Goal: Find specific page/section: Find specific page/section

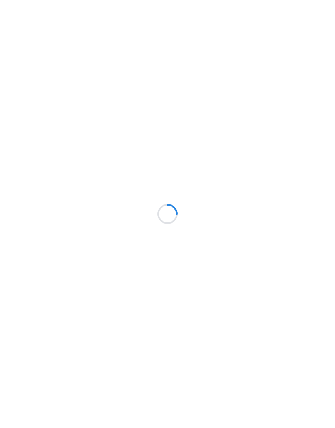
scroll to position [34, 0]
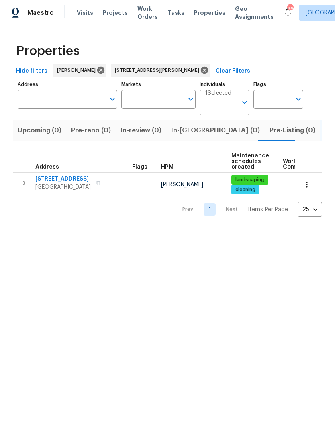
type input "[STREET_ADDRESS][PERSON_NAME]"
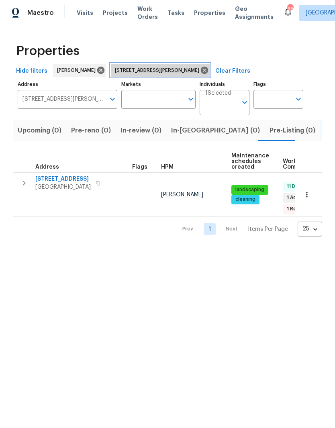
click at [201, 73] on icon at bounding box center [204, 70] width 7 height 7
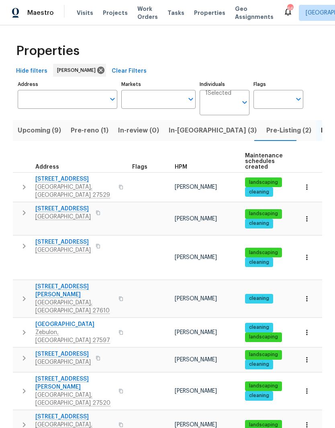
click at [89, 130] on span "Pre-reno (1)" at bounding box center [90, 130] width 38 height 11
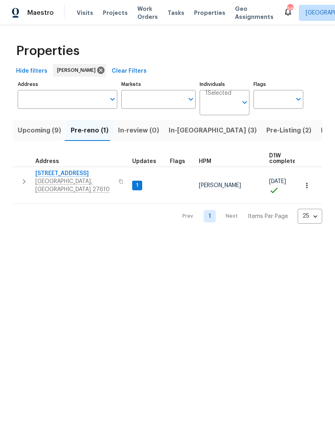
click at [57, 175] on span "[STREET_ADDRESS]" at bounding box center [74, 173] width 78 height 8
click at [187, 133] on span "In-reno (3)" at bounding box center [212, 130] width 88 height 11
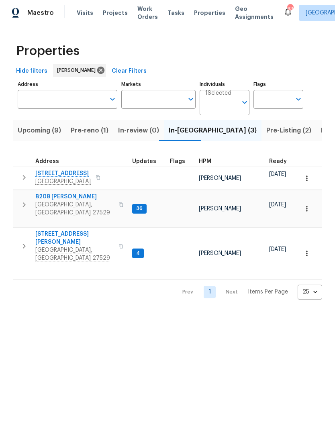
click at [50, 230] on span "3817 Cason St" at bounding box center [74, 238] width 78 height 16
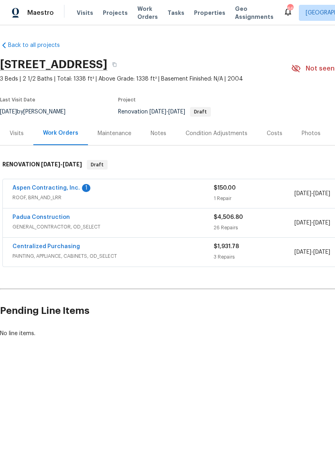
click at [36, 219] on link "Padua Construction" at bounding box center [40, 218] width 57 height 6
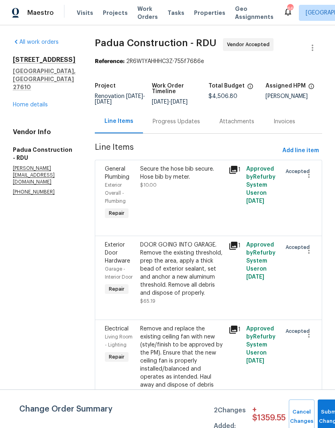
click at [44, 108] on link "Home details" at bounding box center [30, 105] width 35 height 6
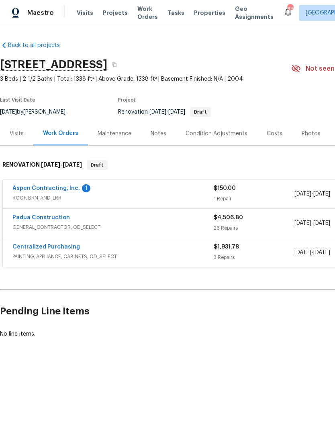
click at [28, 186] on link "Aspen Contracting, Inc." at bounding box center [45, 188] width 67 height 6
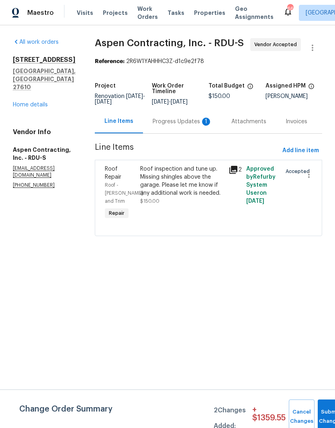
click at [200, 121] on div "Progress Updates 1" at bounding box center [181, 122] width 59 height 8
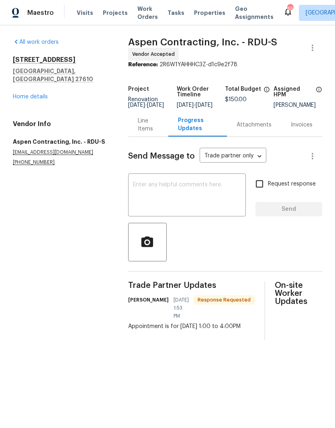
click at [26, 94] on link "Home details" at bounding box center [30, 97] width 35 height 6
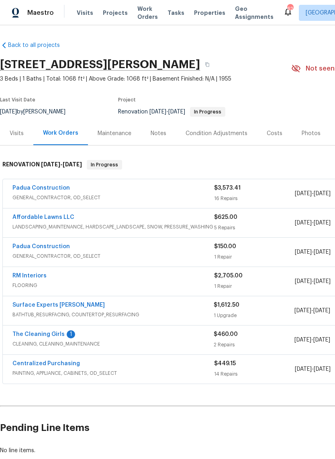
click at [275, 134] on div "Costs" at bounding box center [274, 134] width 16 height 8
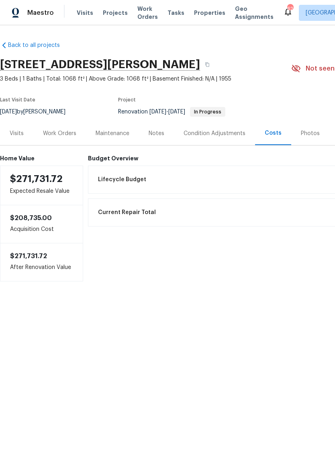
click at [160, 132] on div "Notes" at bounding box center [156, 134] width 16 height 8
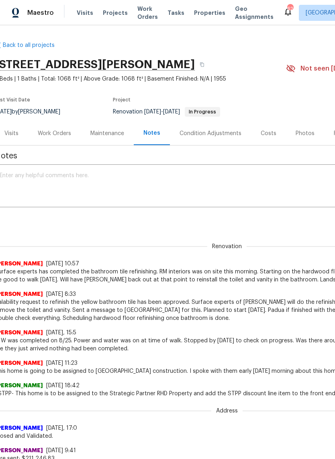
scroll to position [0, 6]
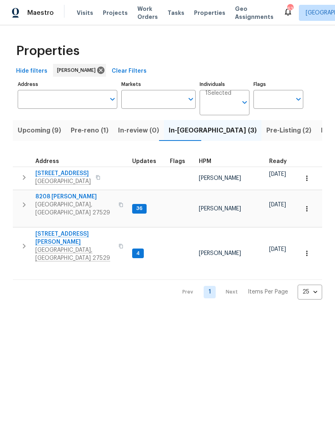
click at [32, 104] on input "Address" at bounding box center [61, 99] width 87 height 19
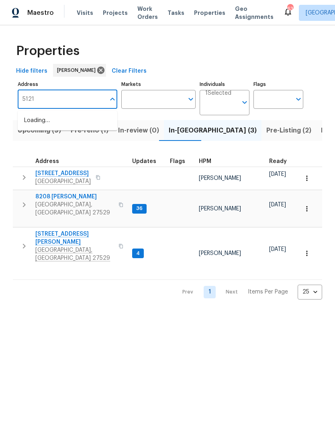
type input "5121"
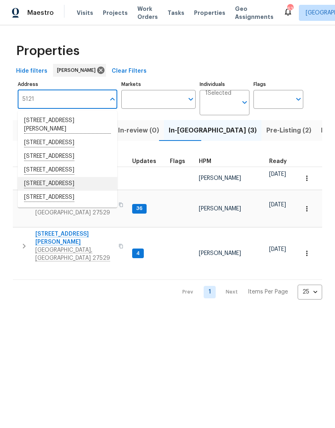
click at [66, 191] on li "[STREET_ADDRESS]" at bounding box center [67, 184] width 99 height 14
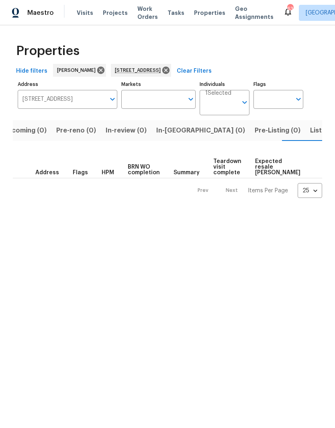
scroll to position [0, 15]
click at [169, 71] on icon at bounding box center [165, 70] width 7 height 7
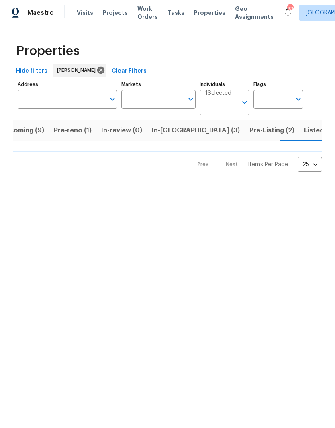
scroll to position [0, 17]
click at [79, 138] on button "Pre-reno (1)" at bounding box center [72, 130] width 47 height 21
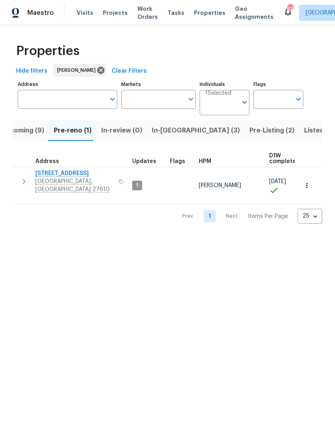
click at [70, 174] on span "4203 Grandover Dr" at bounding box center [74, 173] width 78 height 8
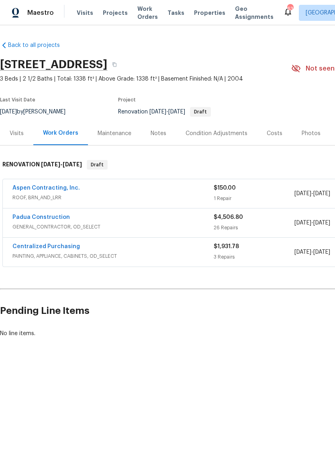
click at [202, 16] on span "Properties" at bounding box center [209, 13] width 31 height 8
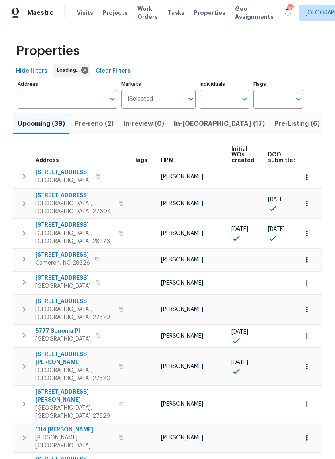
click at [30, 101] on input "text" at bounding box center [61, 99] width 87 height 19
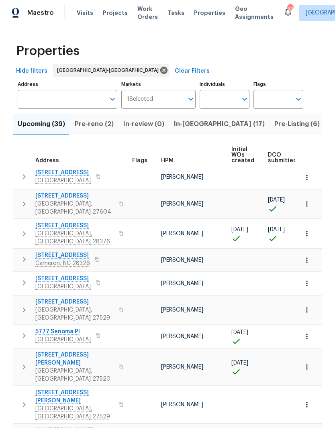
click at [44, 101] on input "Address" at bounding box center [61, 99] width 87 height 19
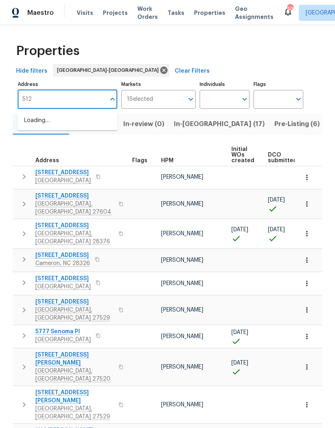
type input "5121"
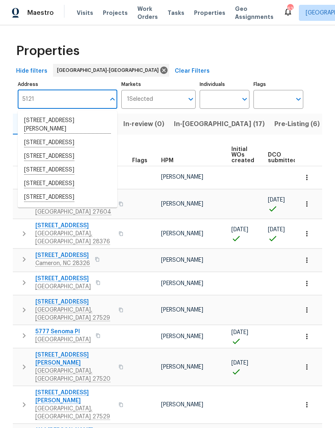
click at [59, 191] on li "5121 Neuse Commons Ln Raleigh NC 27616" at bounding box center [67, 184] width 99 height 14
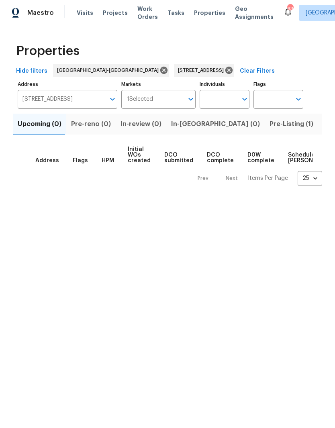
click at [269, 127] on span "Pre-Listing (1)" at bounding box center [291, 123] width 44 height 11
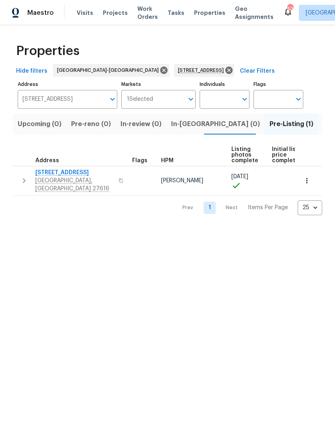
click at [82, 174] on span "5121 Neuse Commons Ln" at bounding box center [74, 172] width 78 height 8
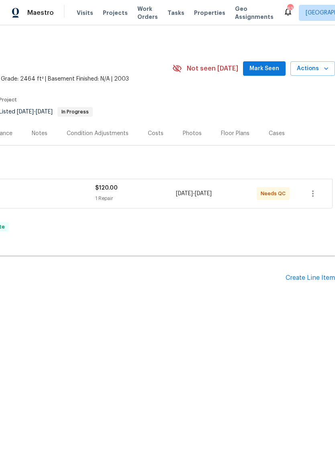
scroll to position [0, 119]
click at [236, 134] on div "Floor Plans" at bounding box center [235, 134] width 28 height 8
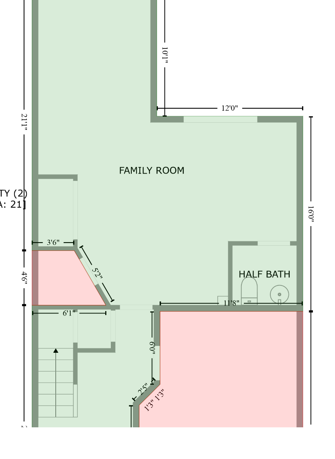
scroll to position [219, 77]
